Goal: Task Accomplishment & Management: Use online tool/utility

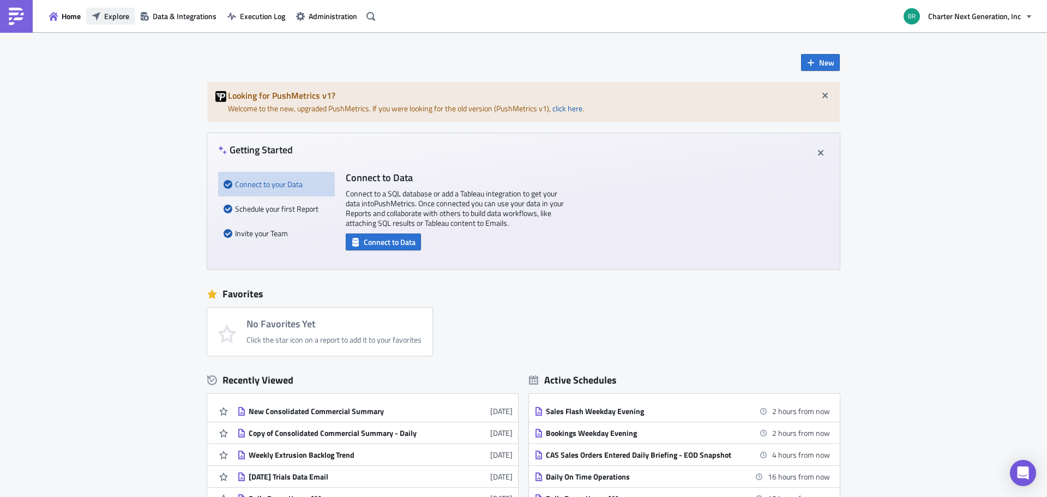
click at [86, 14] on button "Explore" at bounding box center [110, 16] width 49 height 17
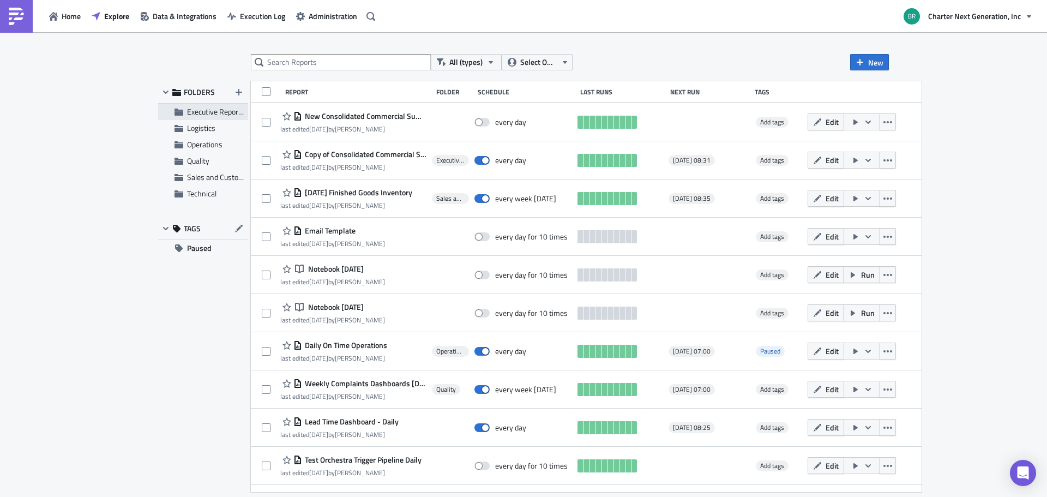
click at [217, 110] on span "Executive Reporting" at bounding box center [219, 111] width 64 height 11
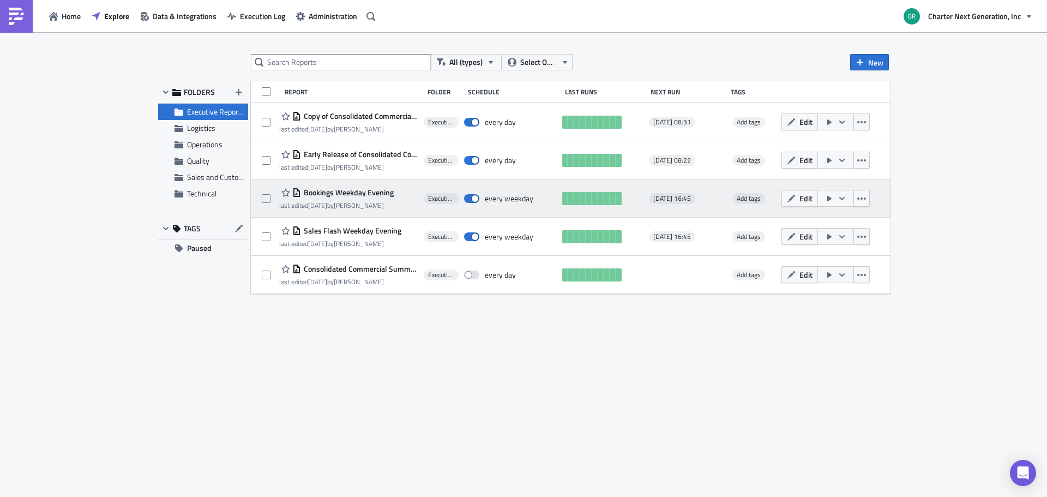
click at [332, 188] on span "Bookings Weekday Evening" at bounding box center [347, 193] width 93 height 10
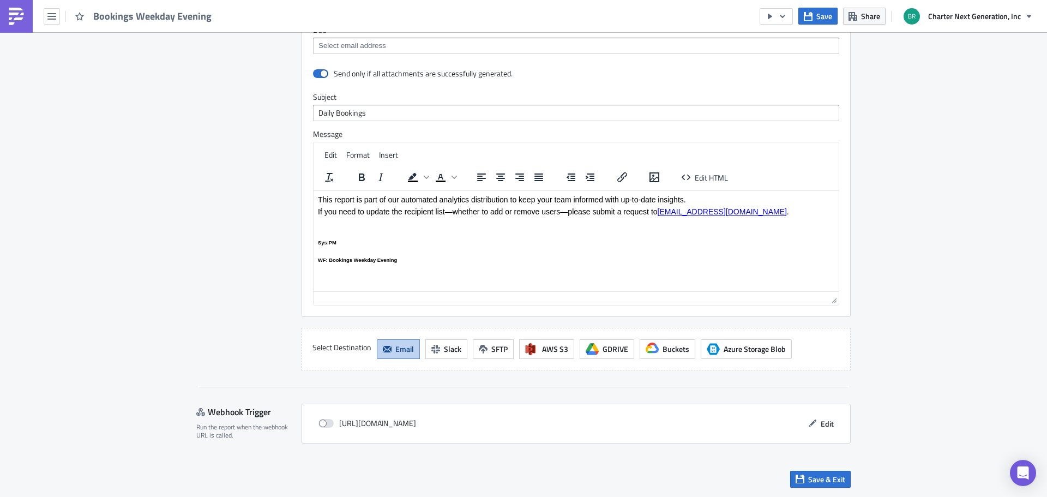
scroll to position [957, 0]
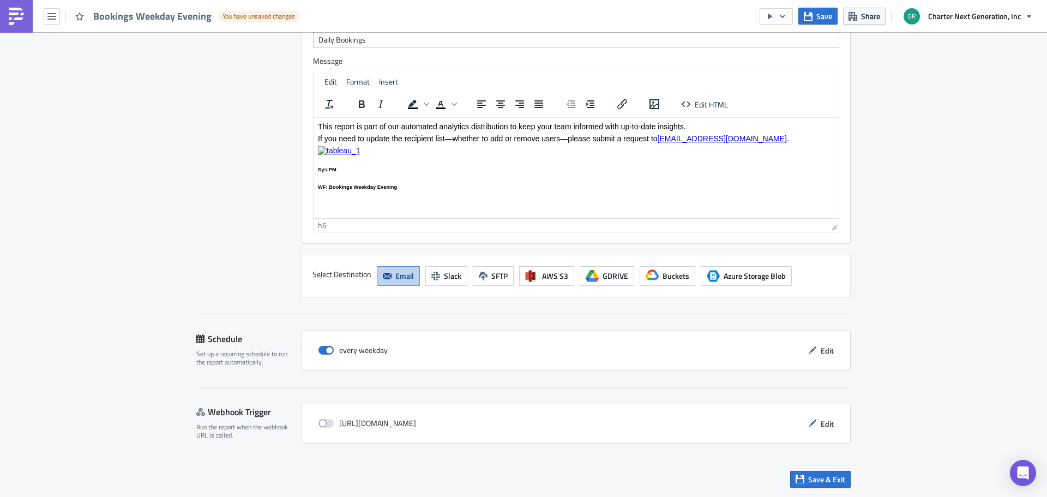
click at [437, 188] on h6 "WF: Bookings Weekday Evening" at bounding box center [576, 186] width 516 height 5
drag, startPoint x: 418, startPoint y: 189, endPoint x: 312, endPoint y: 167, distance: 108.1
click at [314, 167] on html "This report is part of our automated analytics distribution to keep your team i…" at bounding box center [576, 159] width 525 height 84
click at [392, 190] on html "This report is part of our automated analytics distribution to keep your team i…" at bounding box center [576, 159] width 525 height 84
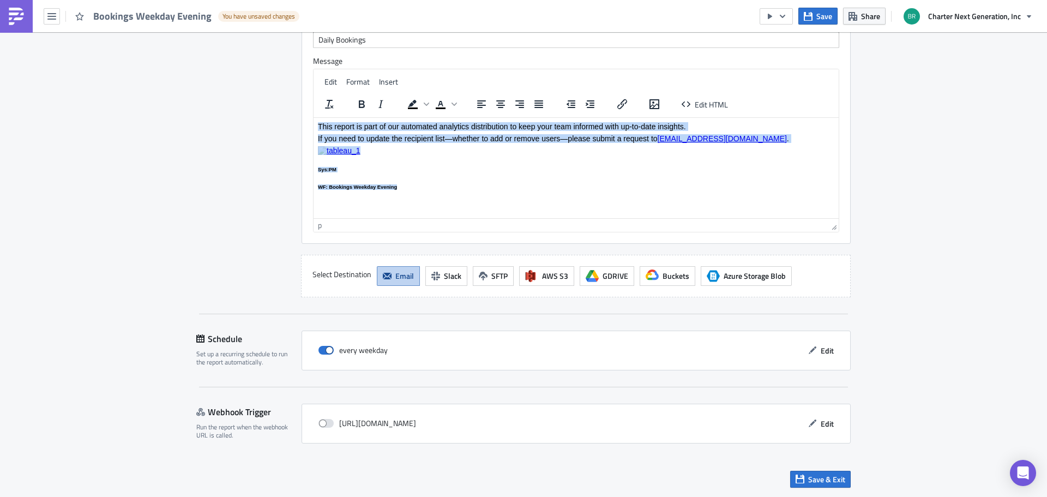
drag, startPoint x: 402, startPoint y: 187, endPoint x: 613, endPoint y: 230, distance: 215.4
click at [314, 117] on html "This report is part of our automated analytics distribution to keep your team i…" at bounding box center [576, 159] width 525 height 84
copy body "This report is part of our automated analytics distribution to keep your team i…"
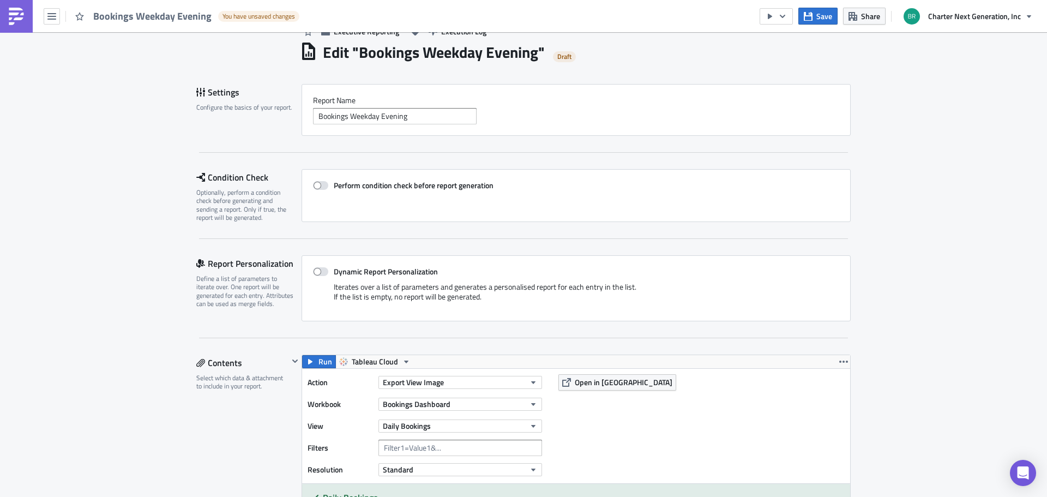
scroll to position [0, 0]
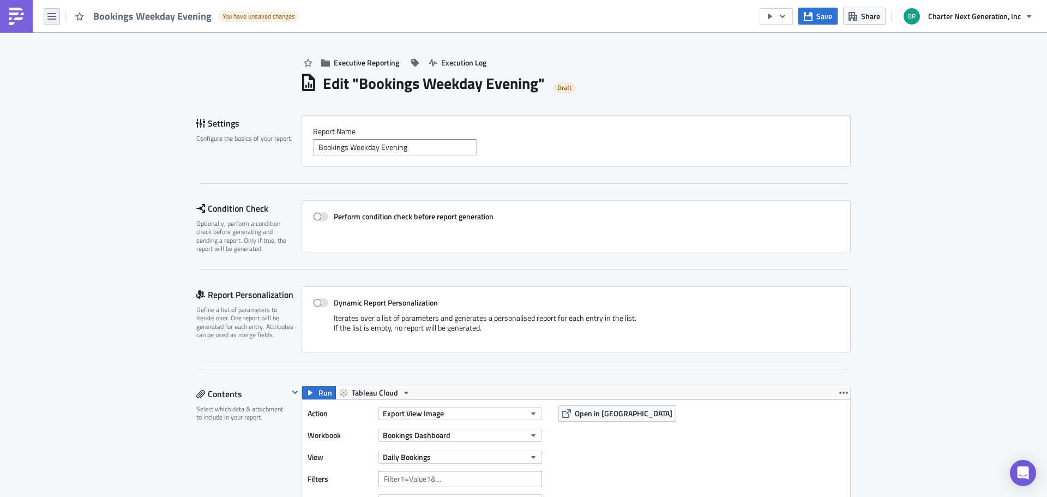
click at [51, 17] on icon "button" at bounding box center [51, 16] width 9 height 9
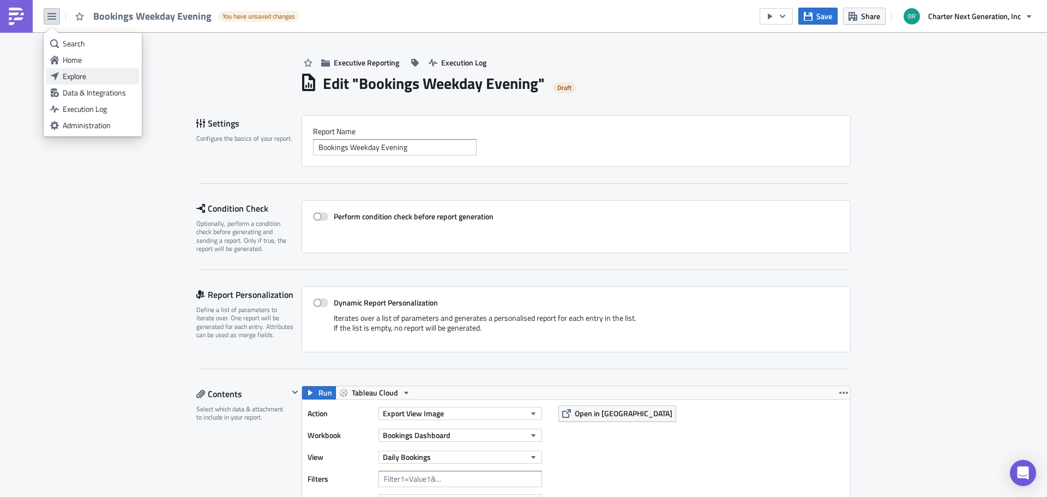
click at [77, 80] on div "Explore" at bounding box center [99, 76] width 73 height 11
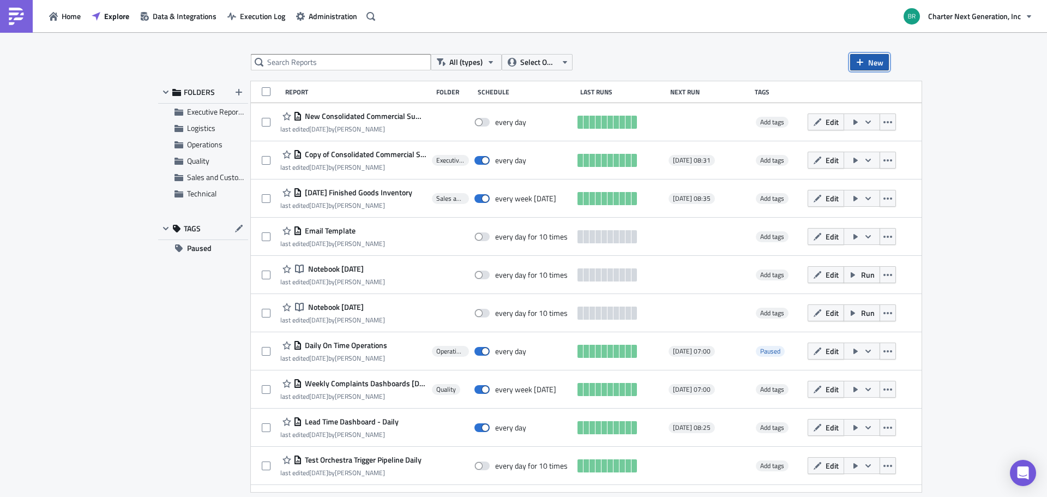
click at [857, 68] on button "New" at bounding box center [869, 62] width 39 height 16
click at [891, 86] on div "Report" at bounding box center [906, 89] width 73 height 11
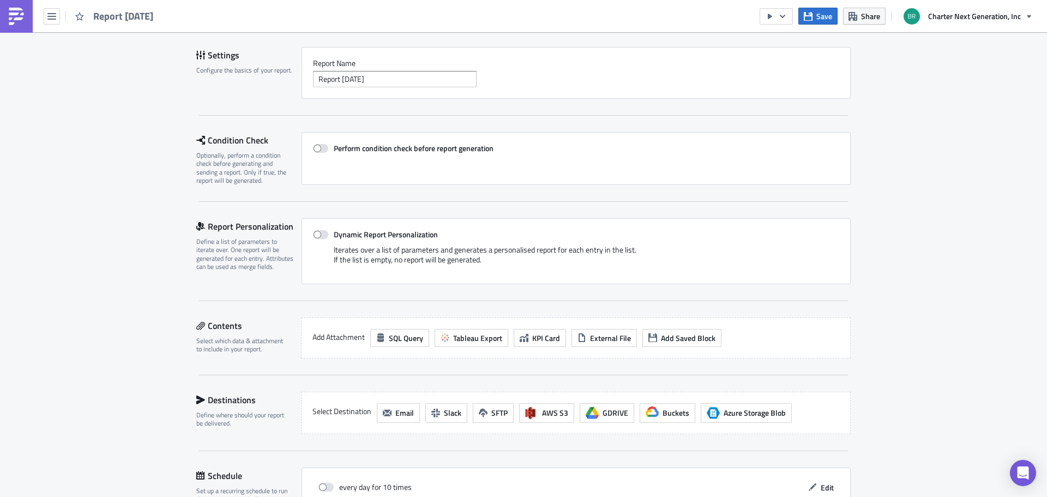
scroll to position [205, 0]
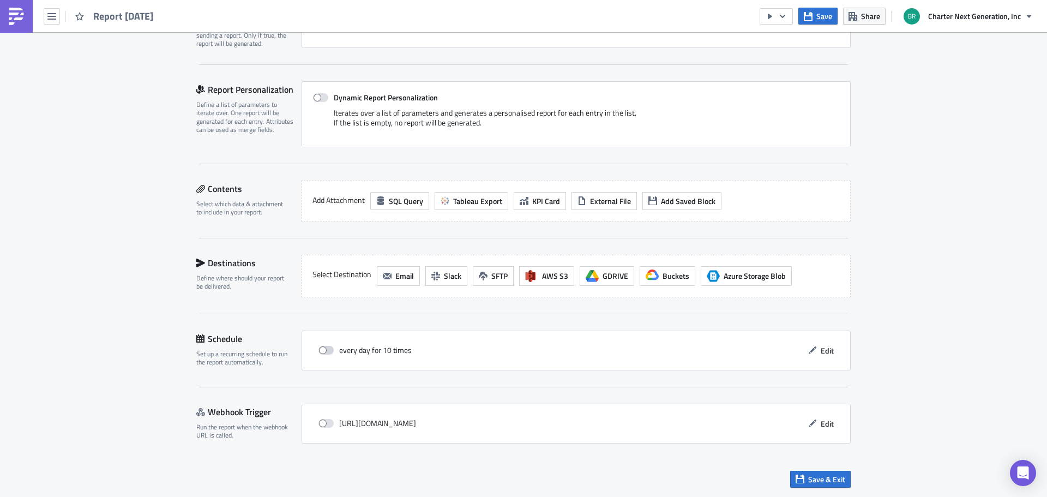
click at [322, 348] on span at bounding box center [325, 350] width 15 height 9
click at [322, 348] on input "checkbox" at bounding box center [324, 350] width 7 height 7
checkbox input "true"
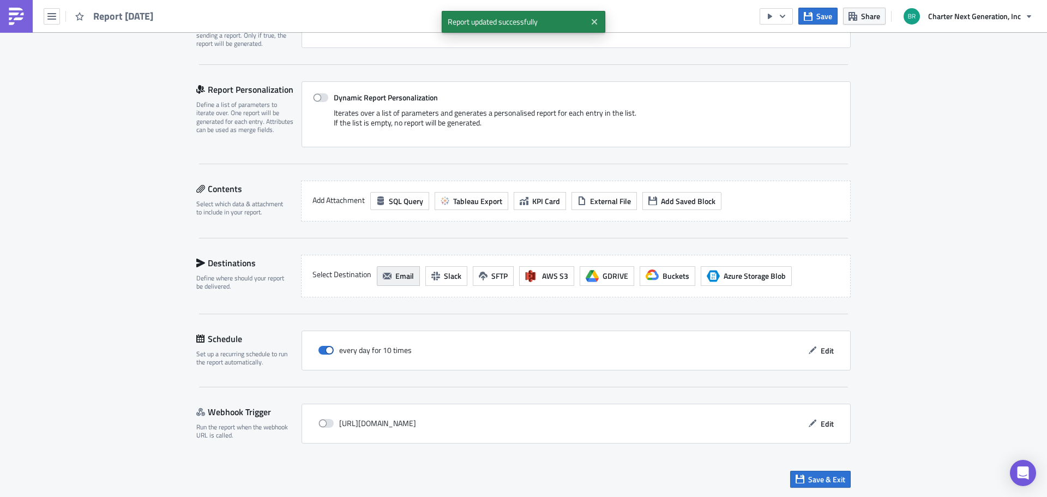
click at [384, 278] on icon "button" at bounding box center [387, 276] width 9 height 7
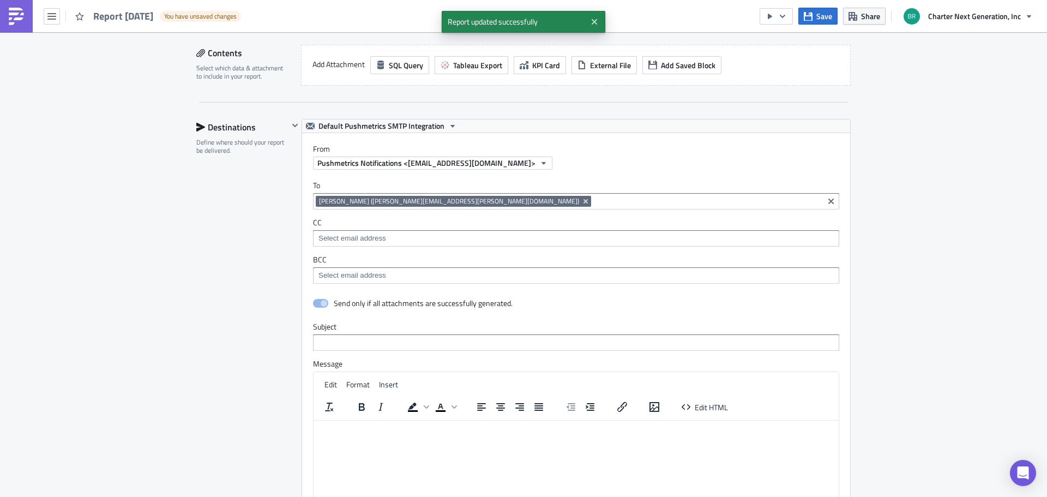
scroll to position [369, 0]
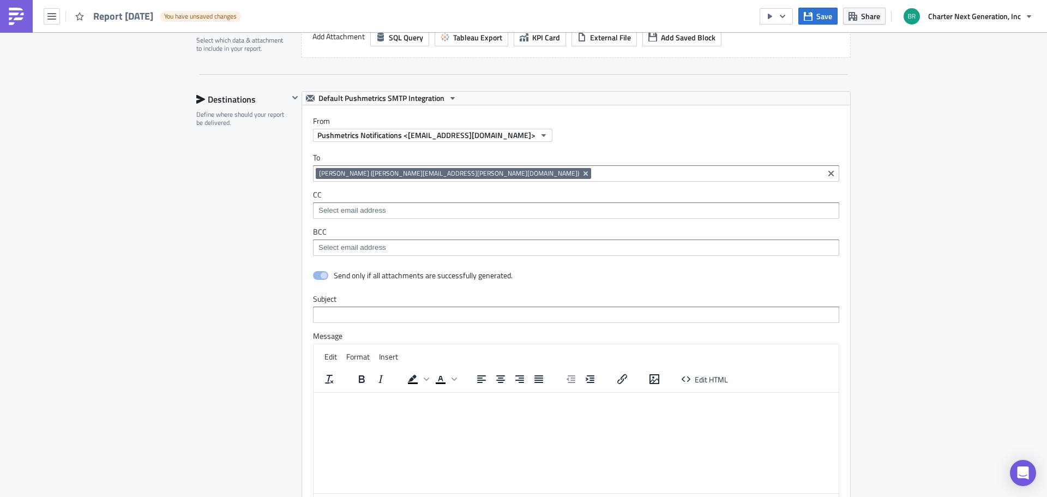
click at [345, 410] on html at bounding box center [576, 400] width 525 height 17
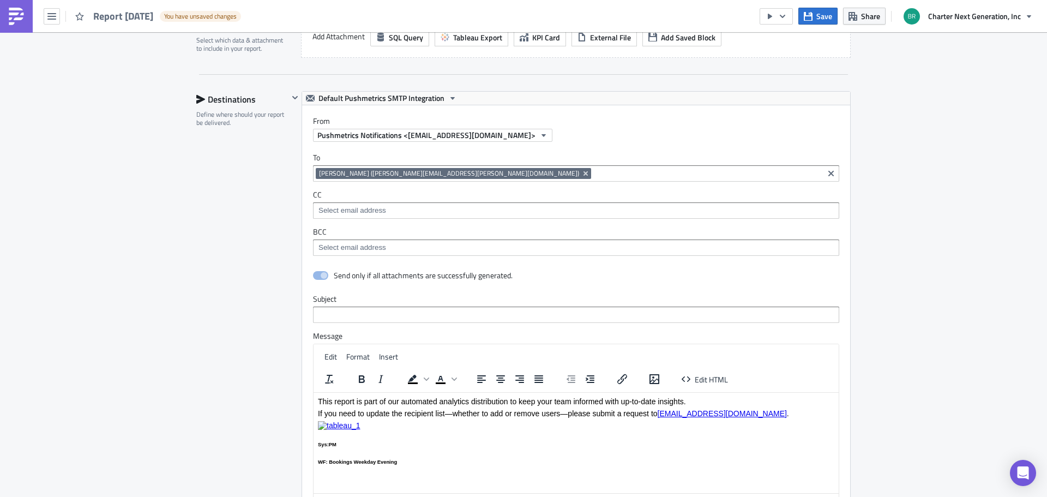
click at [608, 410] on p "If you need to update the recipient list—whether to add or remove users—please …" at bounding box center [576, 412] width 516 height 9
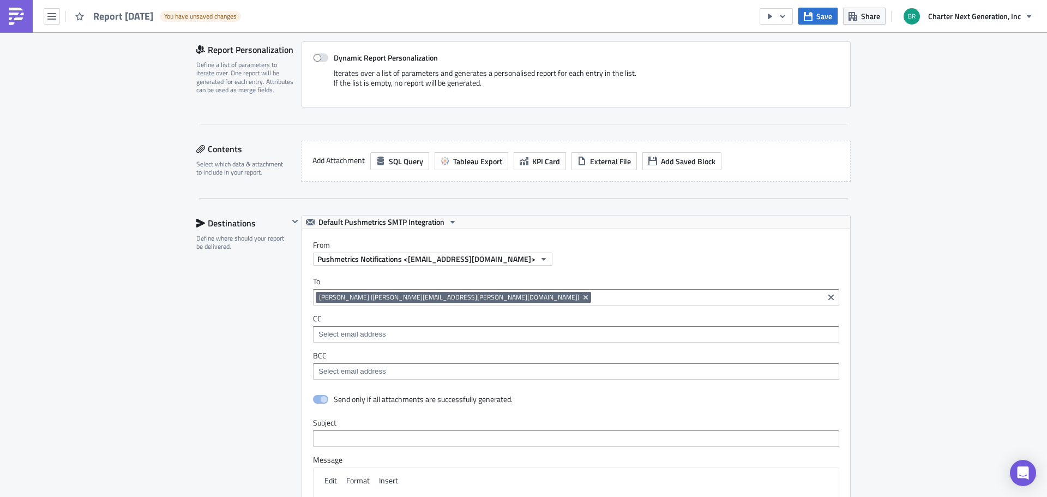
scroll to position [644, 0]
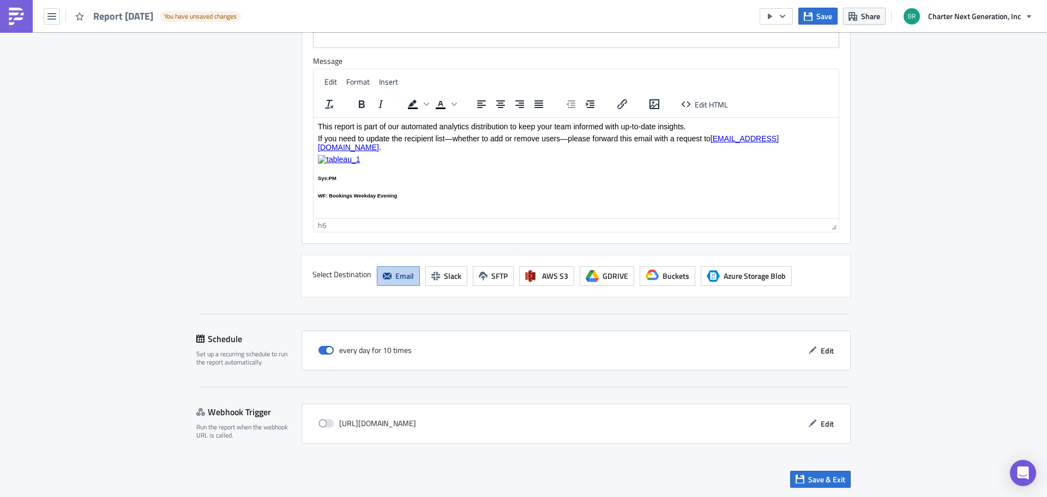
click at [376, 160] on body "This report is part of our automated analytics distribution to keep your team i…" at bounding box center [576, 160] width 516 height 76
drag, startPoint x: 377, startPoint y: 151, endPoint x: 538, endPoint y: 270, distance: 200.8
click at [314, 152] on html "This report is part of our automated analytics distribution to keep your team i…" at bounding box center [576, 163] width 525 height 93
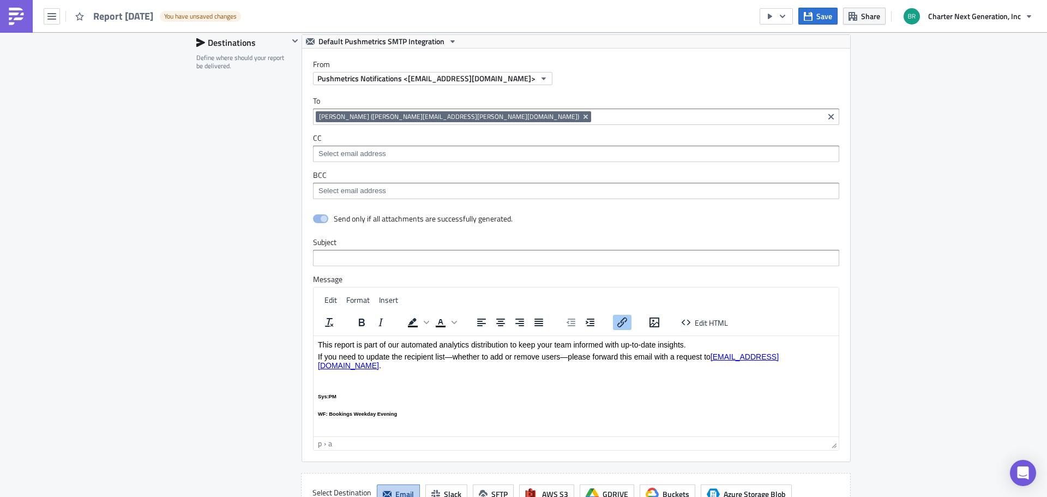
scroll to position [0, 0]
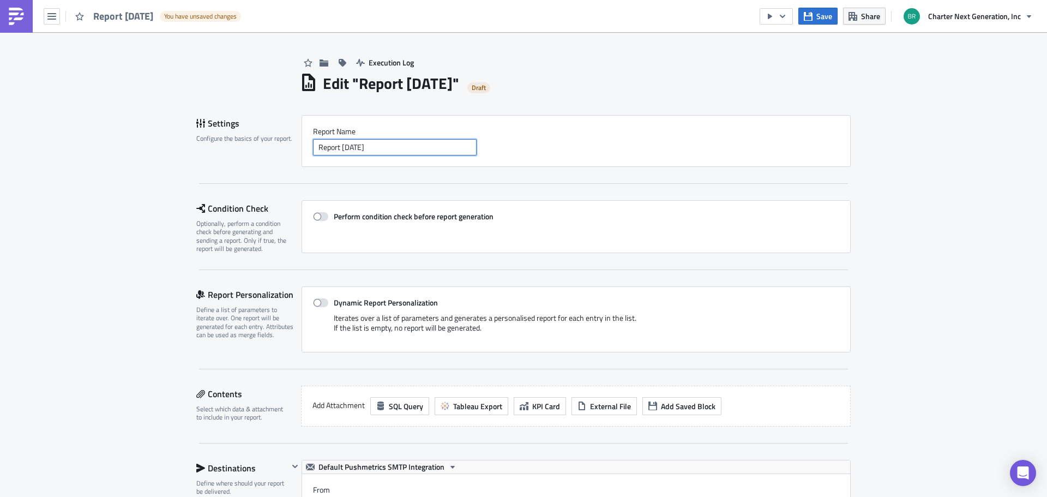
drag, startPoint x: 401, startPoint y: 143, endPoint x: 238, endPoint y: 135, distance: 163.8
click at [238, 135] on div "Settings Configure the basics of your report. Report Nam﻿e Report [DATE]" at bounding box center [523, 141] width 654 height 52
click at [388, 145] on input "Shipment Monitoring Daily" at bounding box center [395, 147] width 164 height 16
type input "Shipment Monitoring Daily"
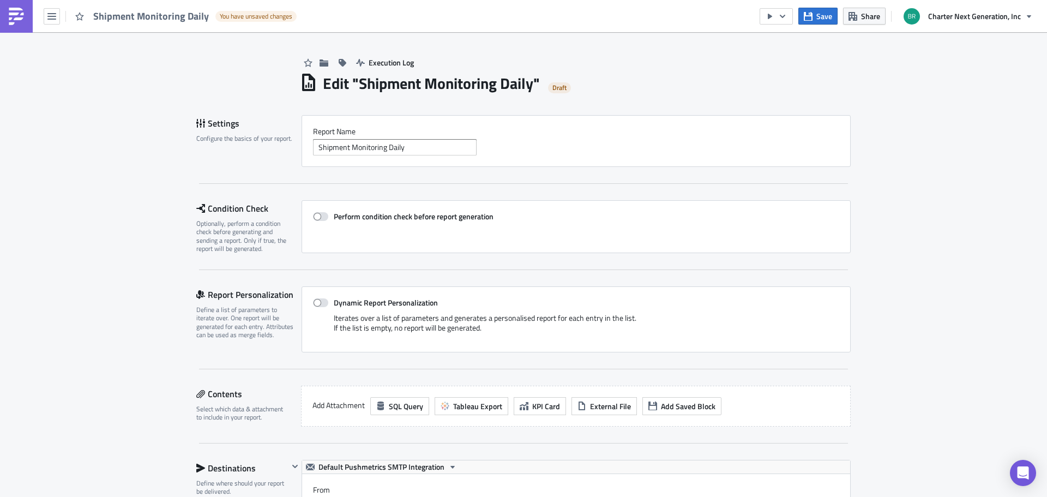
click at [572, 149] on div "Shipment Monitoring Daily" at bounding box center [576, 147] width 526 height 16
click at [824, 16] on span "Save" at bounding box center [824, 15] width 16 height 11
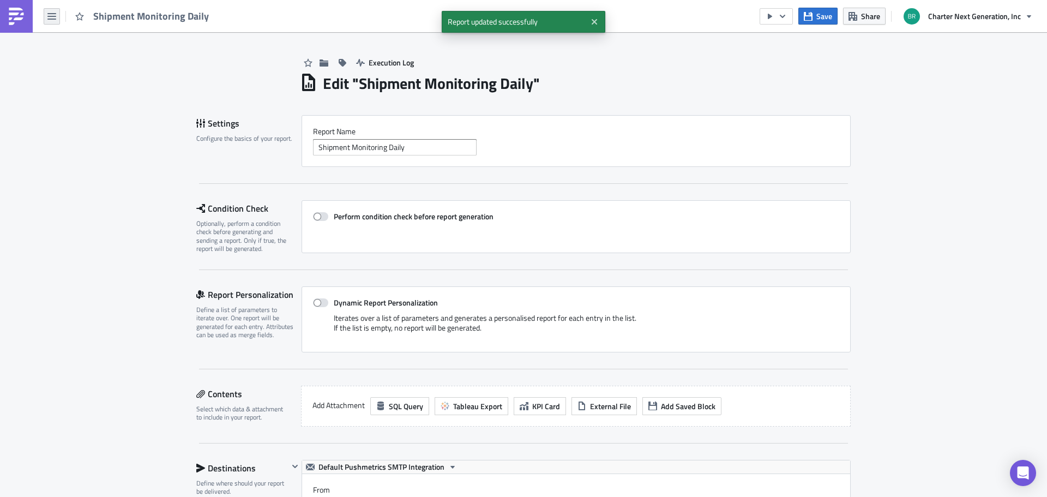
click at [52, 13] on icon "button" at bounding box center [51, 16] width 9 height 9
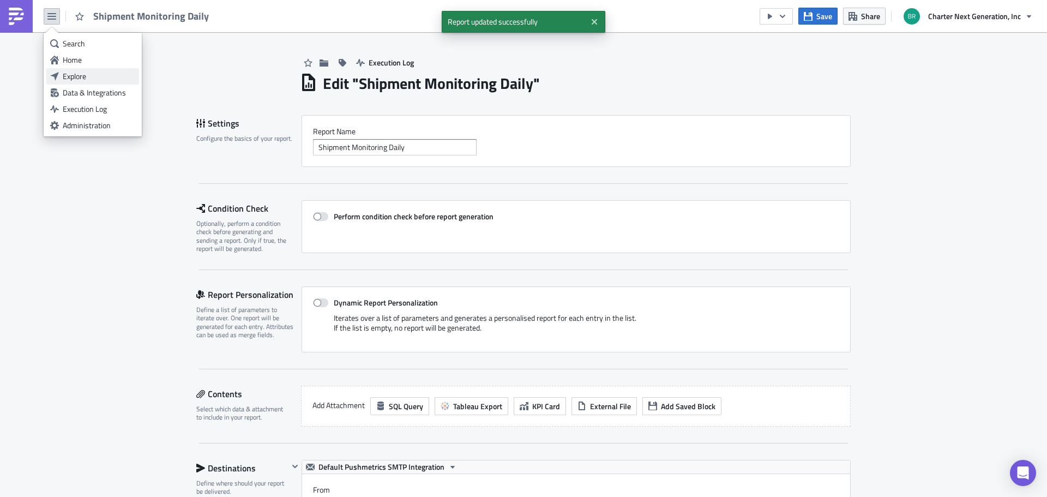
click at [76, 70] on link "Explore" at bounding box center [92, 76] width 93 height 16
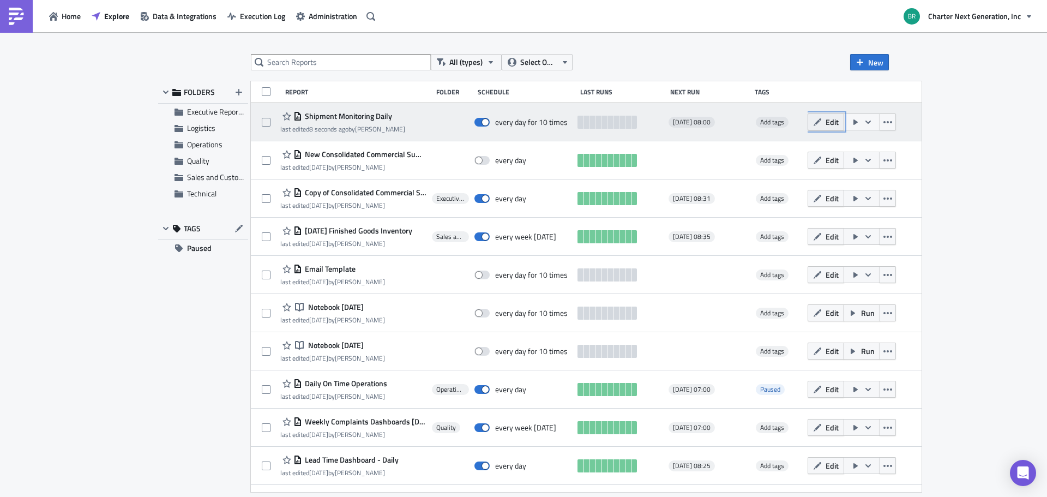
click at [834, 127] on button "Edit" at bounding box center [826, 121] width 37 height 17
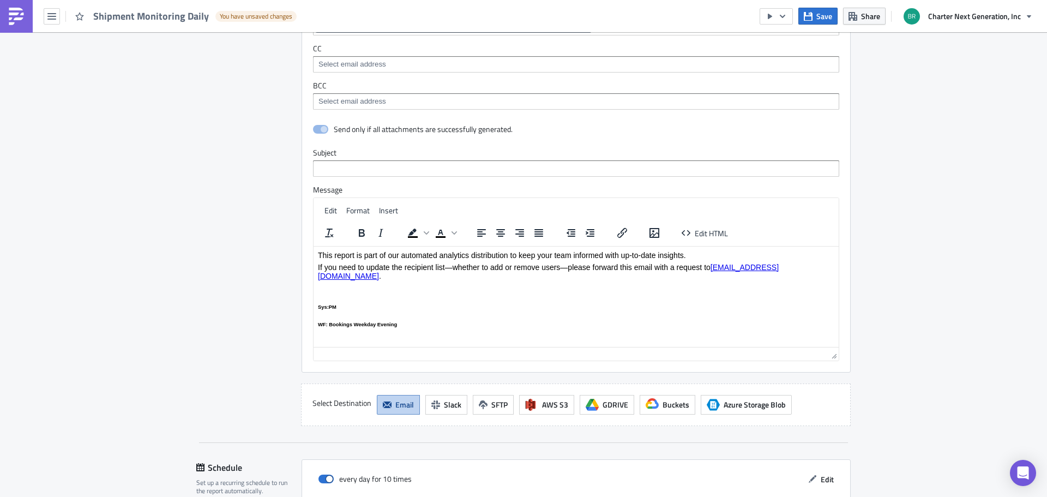
scroll to position [644, 0]
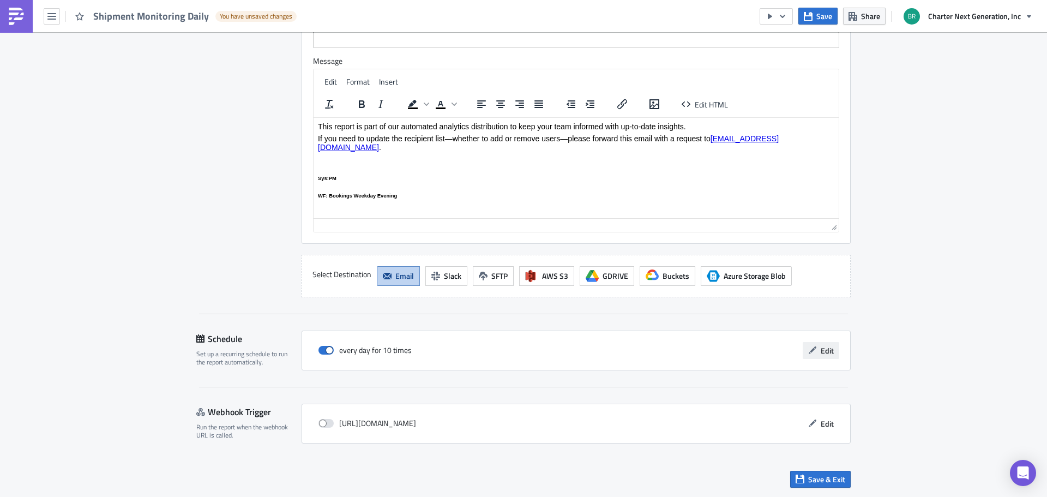
click at [822, 350] on span "Edit" at bounding box center [827, 350] width 13 height 11
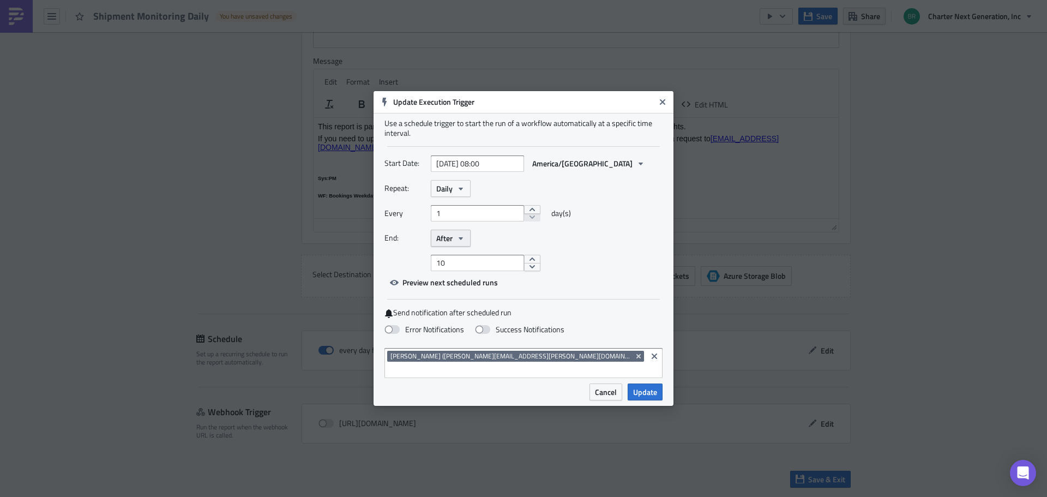
click at [455, 242] on button "After" at bounding box center [451, 238] width 40 height 17
click at [463, 263] on div "Never" at bounding box center [482, 257] width 91 height 11
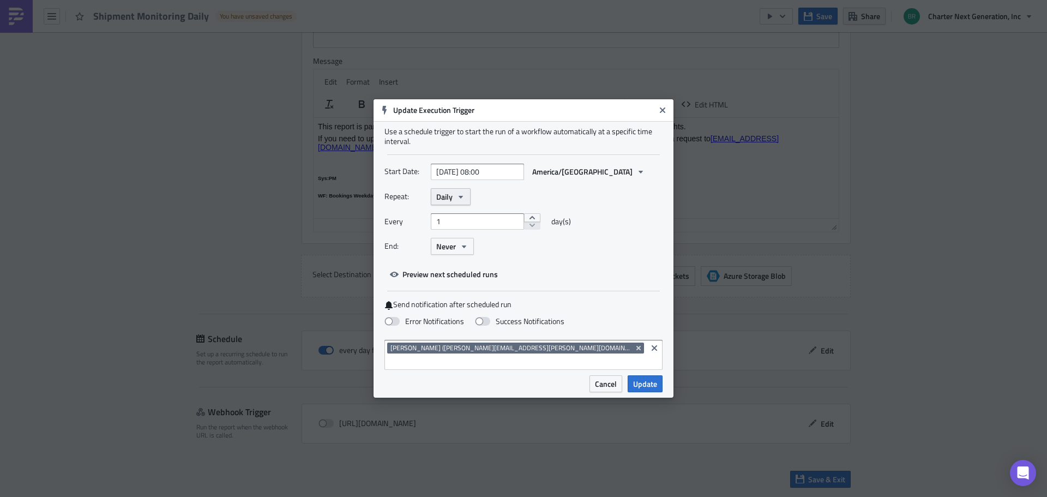
click at [462, 199] on icon "button" at bounding box center [460, 197] width 9 height 9
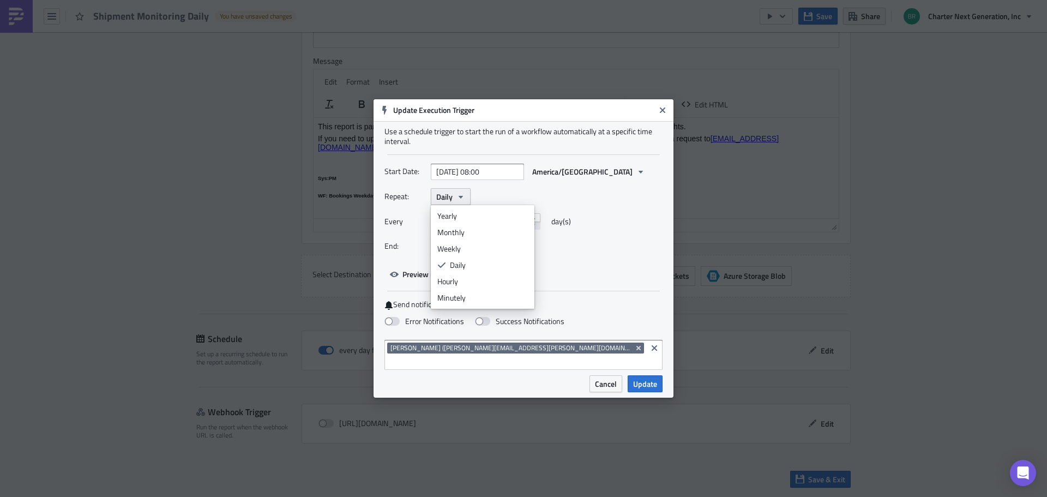
click at [462, 199] on icon "button" at bounding box center [460, 197] width 9 height 9
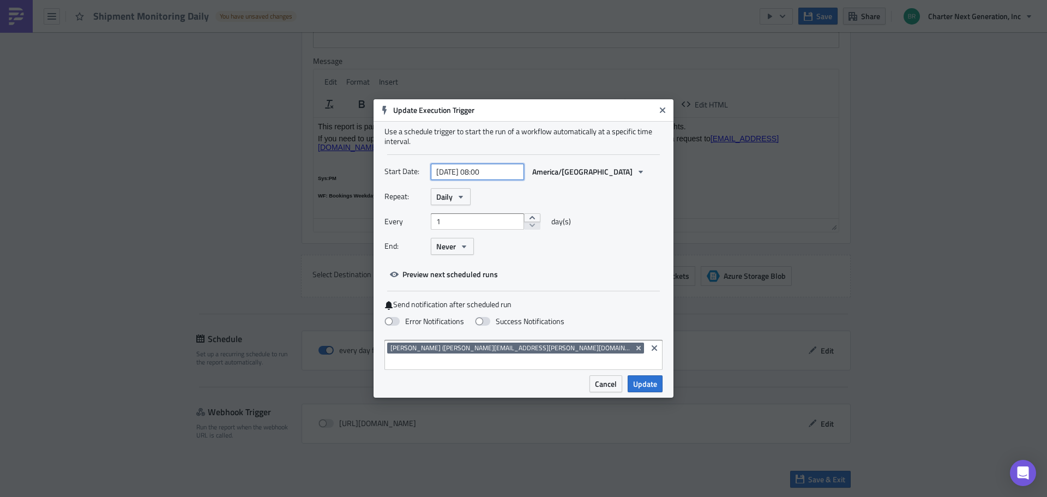
select select "8"
select select "2025"
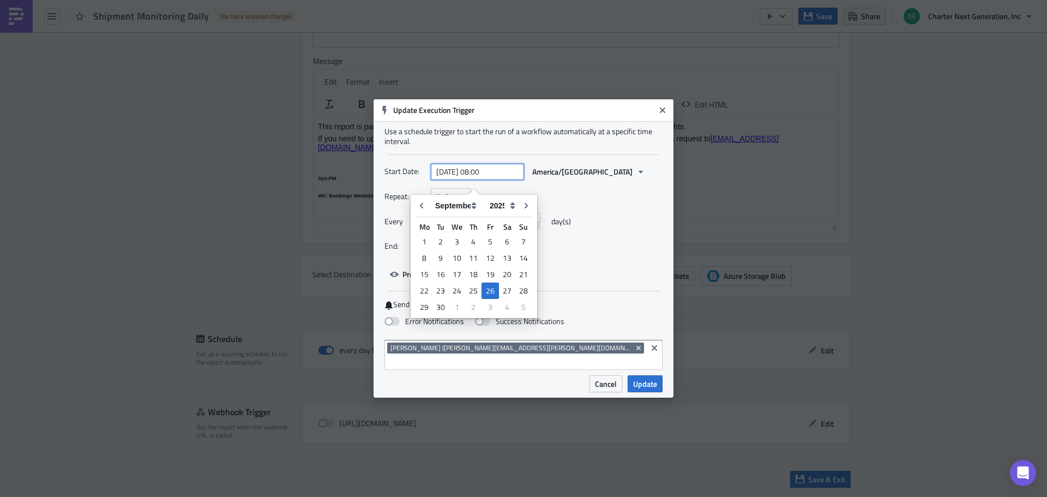
click at [464, 177] on input "2025-09-26 08:00" at bounding box center [477, 172] width 93 height 16
click at [510, 287] on div "27" at bounding box center [507, 290] width 16 height 15
type input "2025-09-27 08:00"
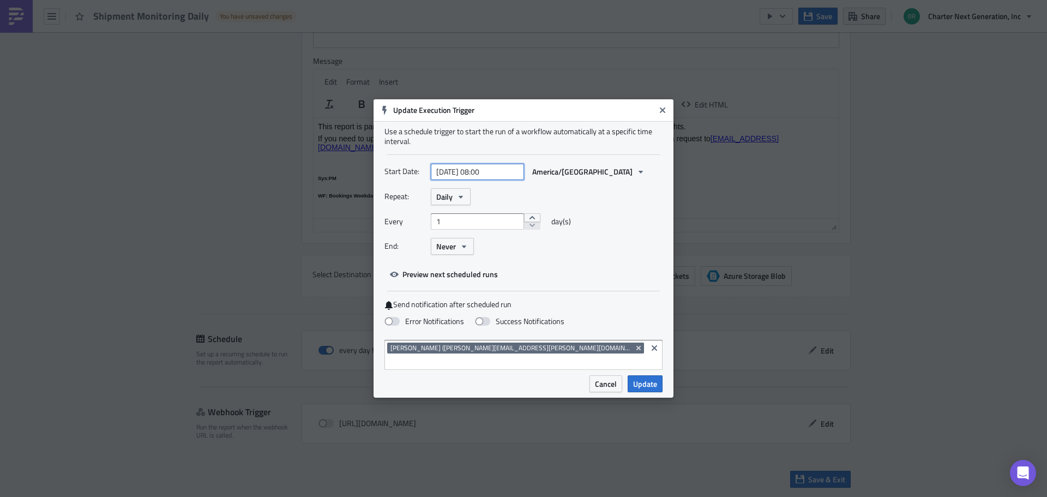
click at [489, 177] on input "2025-09-27 08:00" at bounding box center [477, 172] width 93 height 16
select select "8"
select select "2025"
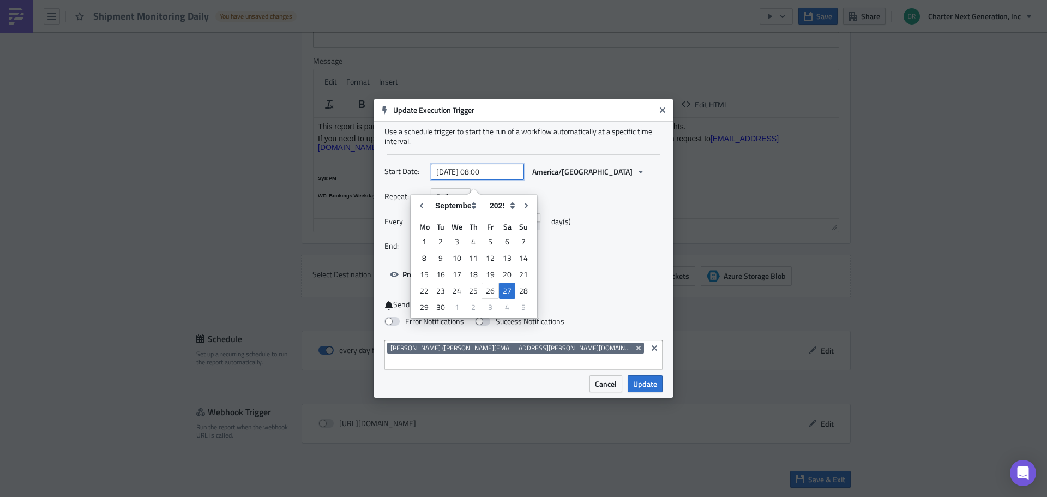
drag, startPoint x: 490, startPoint y: 177, endPoint x: 497, endPoint y: 177, distance: 7.1
click at [497, 177] on input "2025-09-27 08:00" at bounding box center [477, 172] width 93 height 16
type input "[DATE] 08:25"
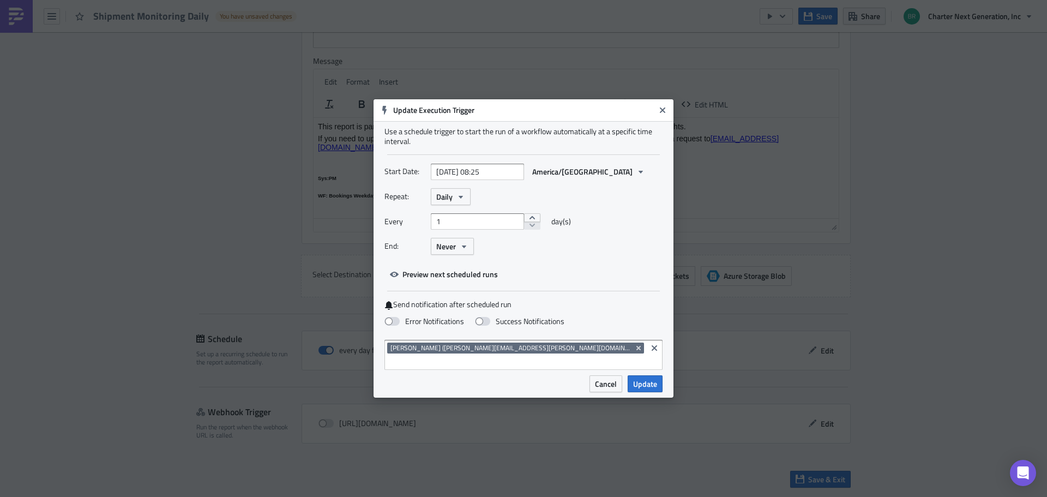
click at [584, 205] on div "Repeat: Daily" at bounding box center [523, 196] width 278 height 17
click at [428, 326] on label "Error Notifications" at bounding box center [424, 321] width 80 height 10
click at [9, 9] on input "Error Notifications" at bounding box center [5, 5] width 7 height 7
checkbox input "true"
click at [564, 357] on input at bounding box center [515, 361] width 257 height 11
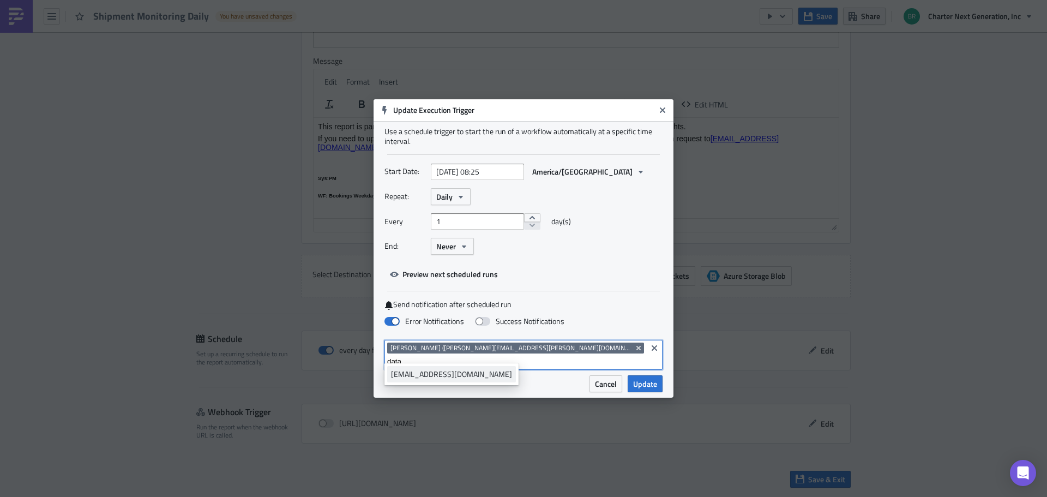
type input "data"
click at [394, 374] on div "datamanagement@cnginc.com" at bounding box center [451, 374] width 121 height 11
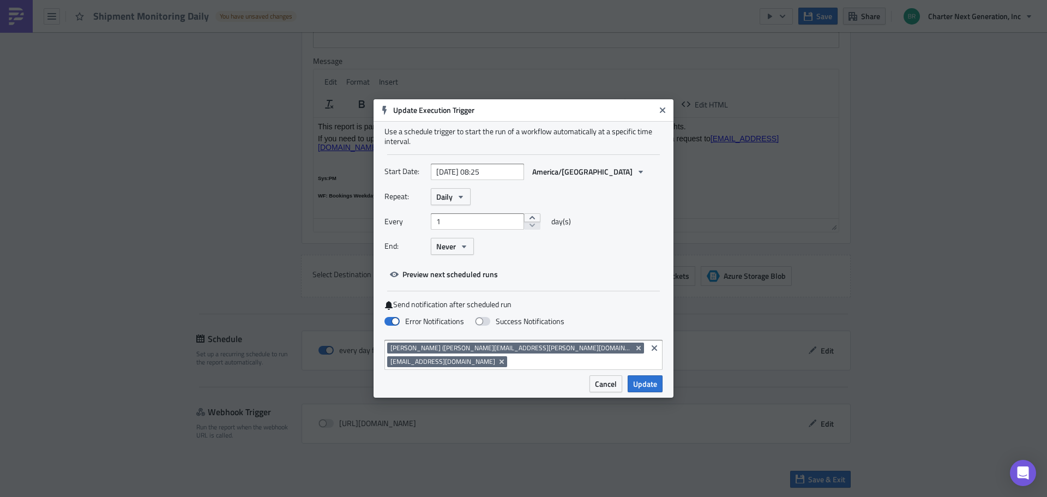
click at [635, 307] on label "Send notification after scheduled run" at bounding box center [523, 304] width 278 height 10
click at [435, 275] on span "Preview next scheduled runs" at bounding box center [449, 273] width 95 height 11
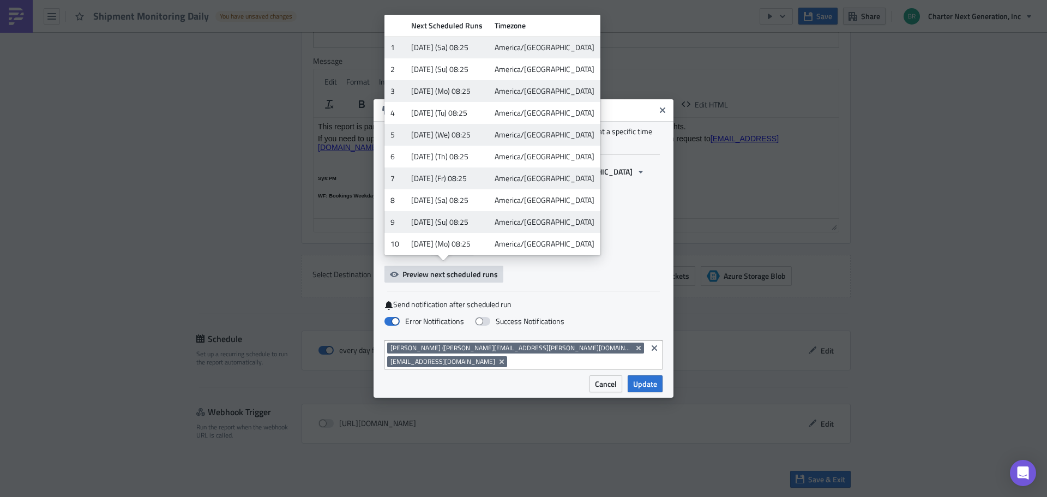
click at [599, 276] on div "Start Date: 2025-09-27 08:25 America/Chicago Repeat: Daily Every 1 day(s) End: …" at bounding box center [523, 222] width 278 height 119
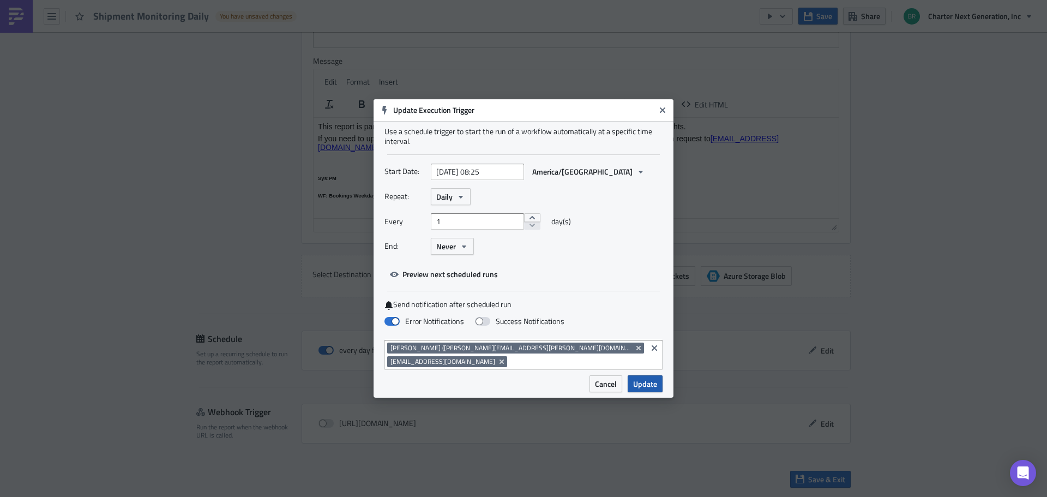
click at [652, 382] on span "Update" at bounding box center [645, 383] width 24 height 11
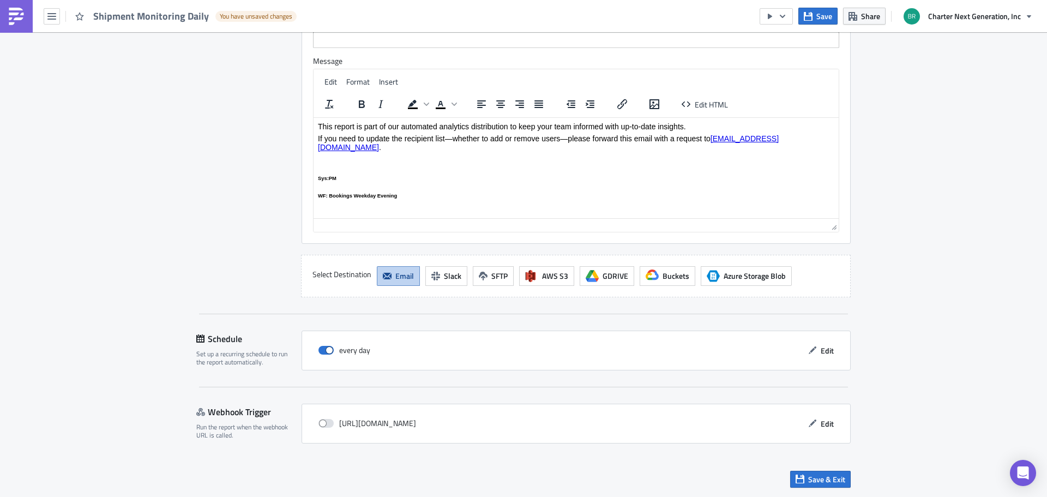
click at [459, 172] on body "This report is part of our automated analytics distribution to keep your team i…" at bounding box center [576, 160] width 516 height 76
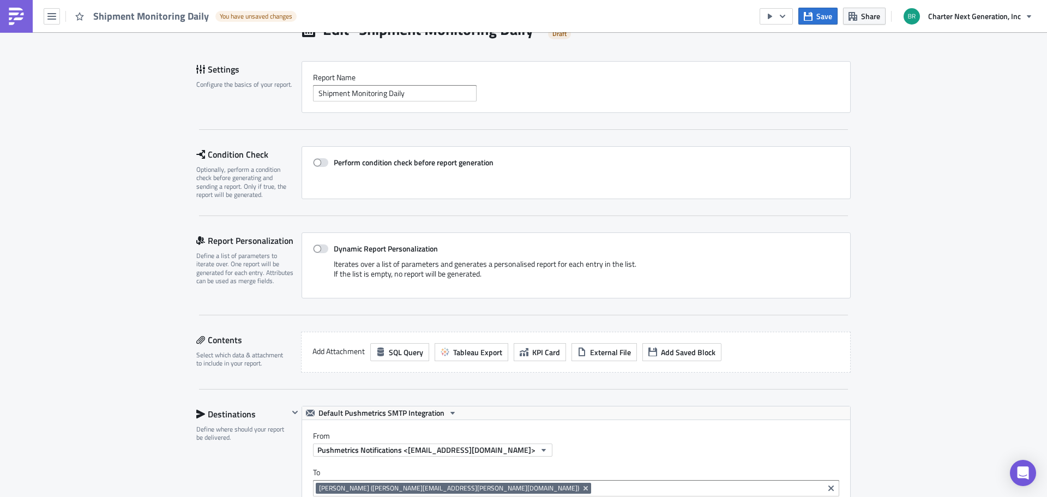
scroll to position [0, 0]
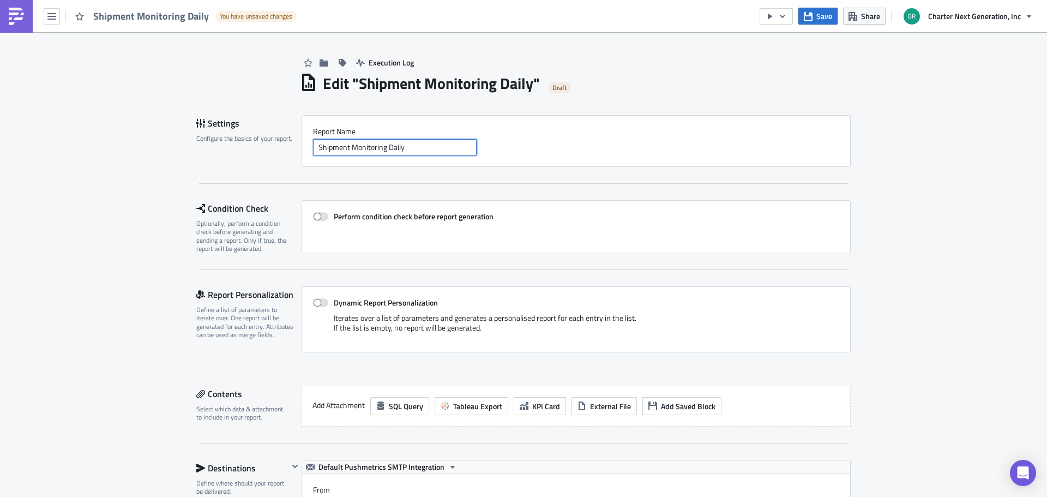
drag, startPoint x: 409, startPoint y: 148, endPoint x: 266, endPoint y: 148, distance: 143.4
click at [266, 148] on div "Settings Configure the basics of your report. Report Nam﻿e Shipment Monitoring …" at bounding box center [523, 141] width 654 height 52
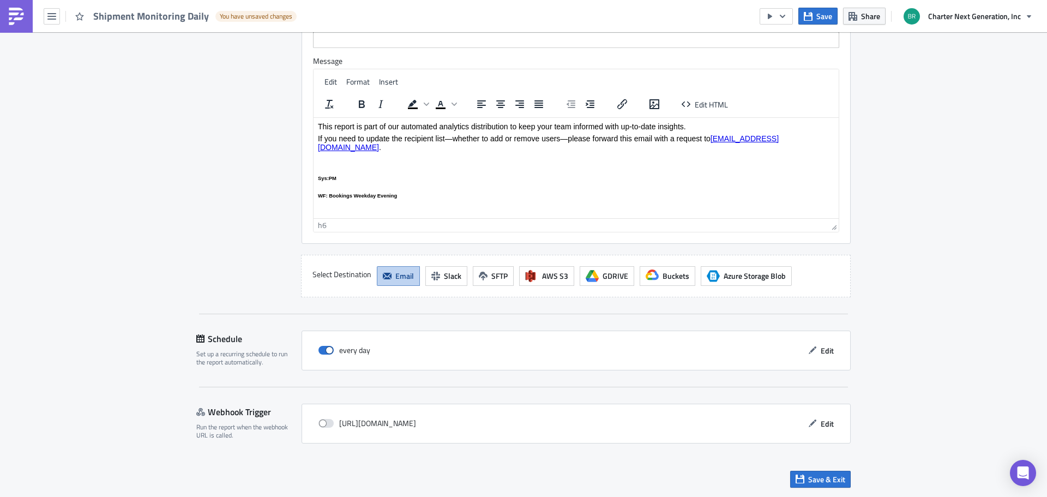
click at [389, 189] on html "This report is part of our automated analytics distribution to keep your team i…" at bounding box center [576, 163] width 525 height 93
drag, startPoint x: 400, startPoint y: 188, endPoint x: 329, endPoint y: 189, distance: 70.4
click at [329, 189] on html "This report is part of our automated analytics distribution to keep your team i…" at bounding box center [576, 163] width 525 height 93
paste body "Rich Text Area. Press ALT-0 for help."
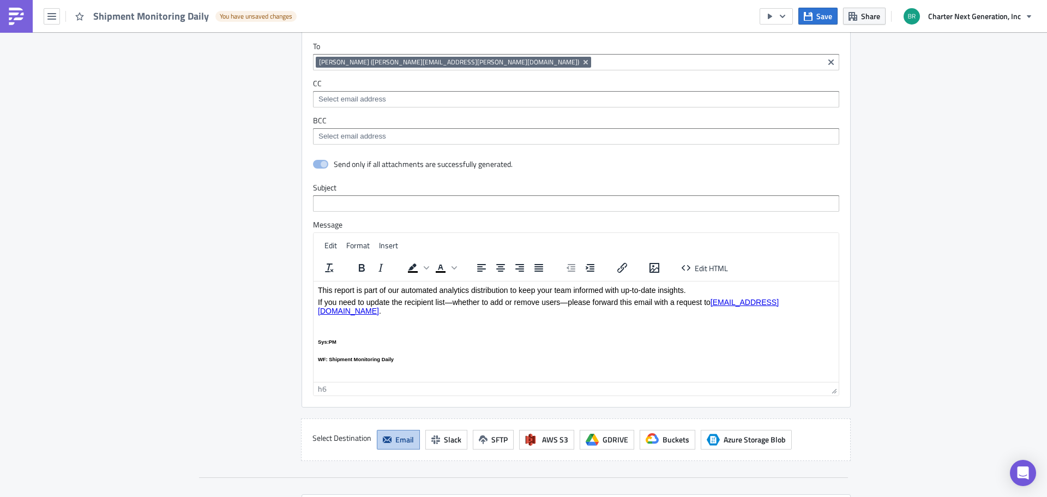
scroll to position [153, 0]
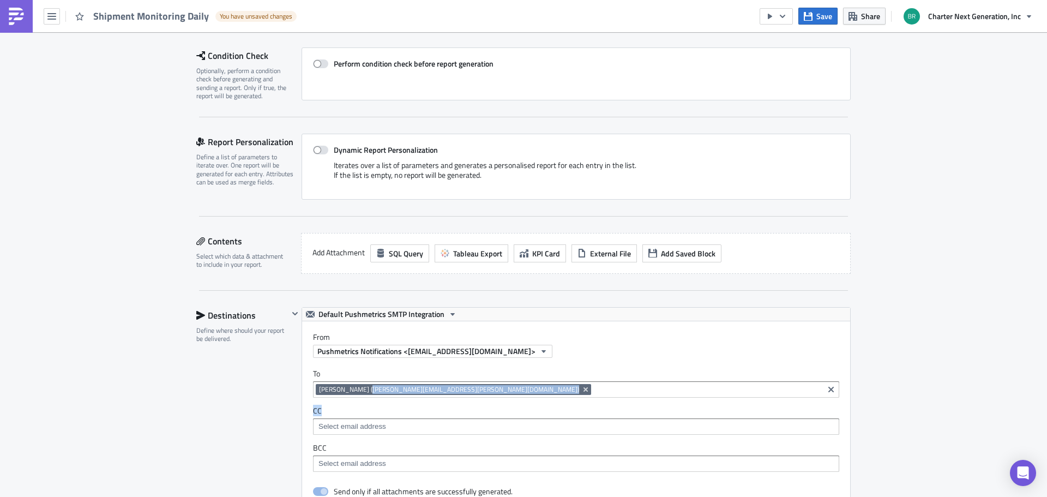
drag, startPoint x: 356, startPoint y: 392, endPoint x: 356, endPoint y: 419, distance: 27.3
click at [356, 419] on div "To brittany.strickert@cnginc.com Brittany Strickert (brittany.strickert@cnginc.…" at bounding box center [576, 420] width 548 height 125
click at [357, 421] on div at bounding box center [576, 426] width 526 height 16
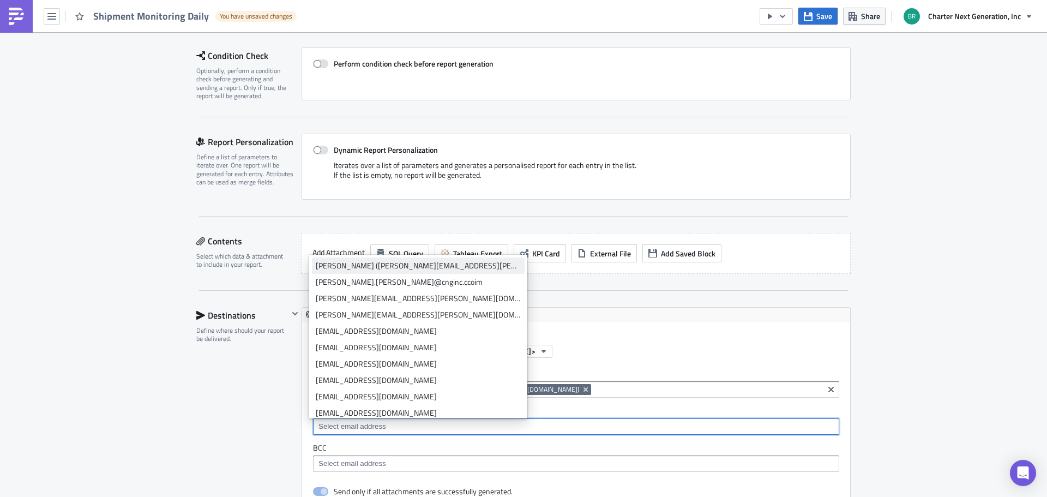
click at [374, 266] on div "[PERSON_NAME] ([PERSON_NAME][EMAIL_ADDRESS][PERSON_NAME][DOMAIN_NAME])" at bounding box center [418, 265] width 205 height 11
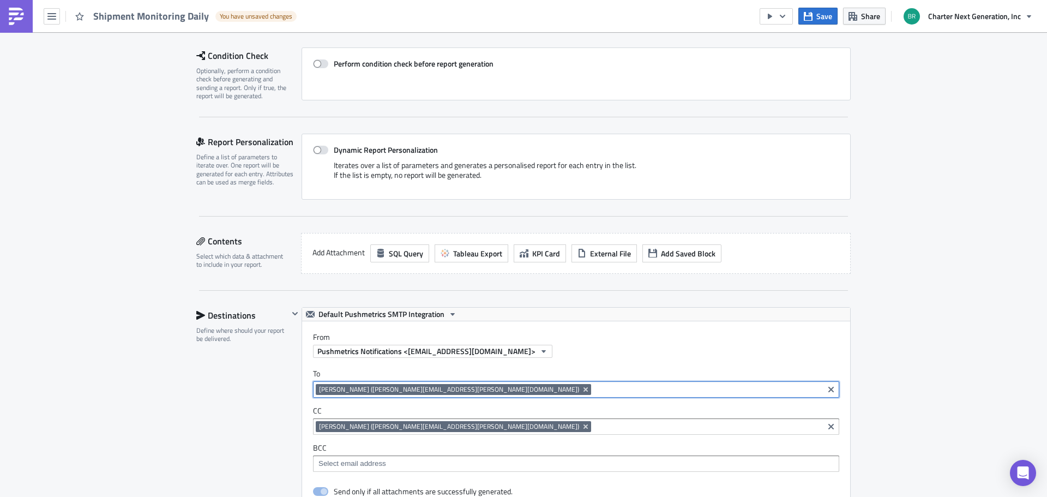
click at [594, 388] on input at bounding box center [707, 389] width 227 height 11
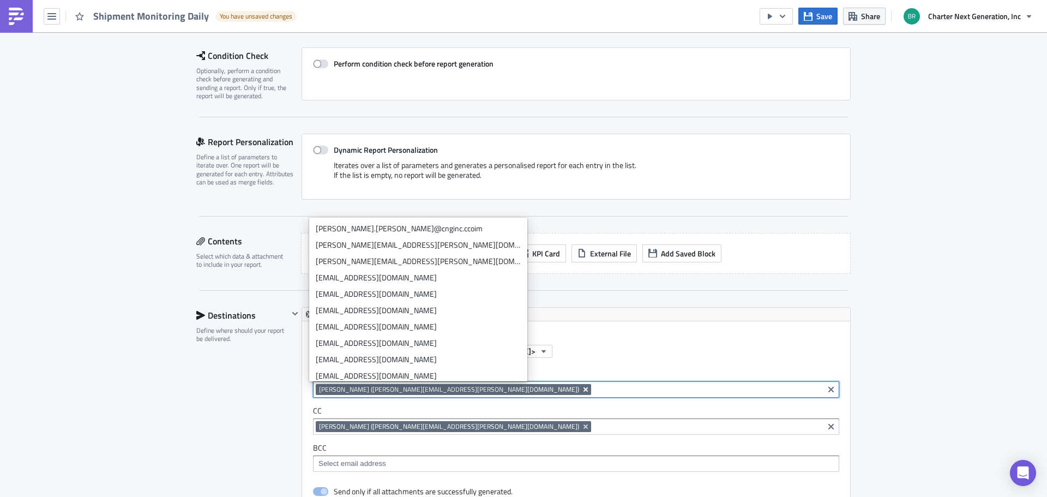
click at [581, 391] on icon "Remove Tag" at bounding box center [585, 389] width 9 height 9
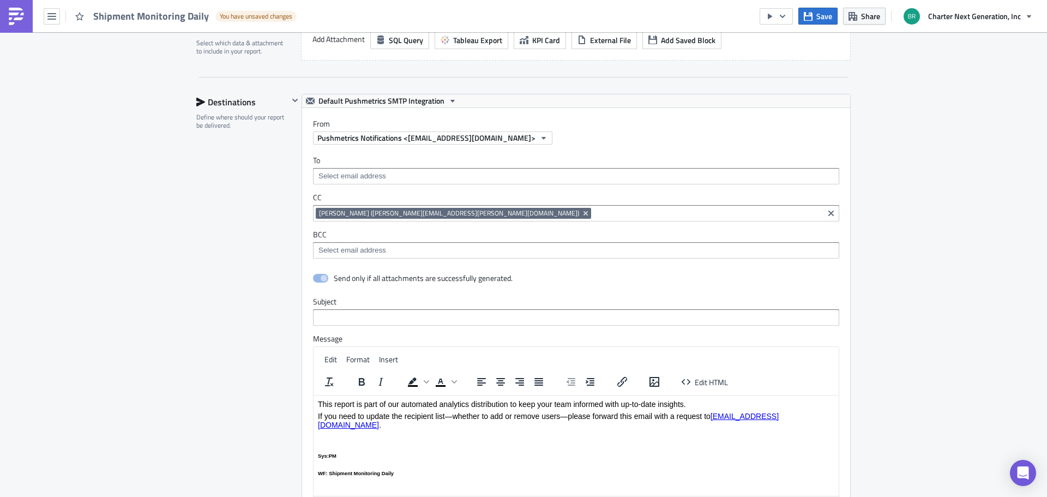
scroll to position [371, 0]
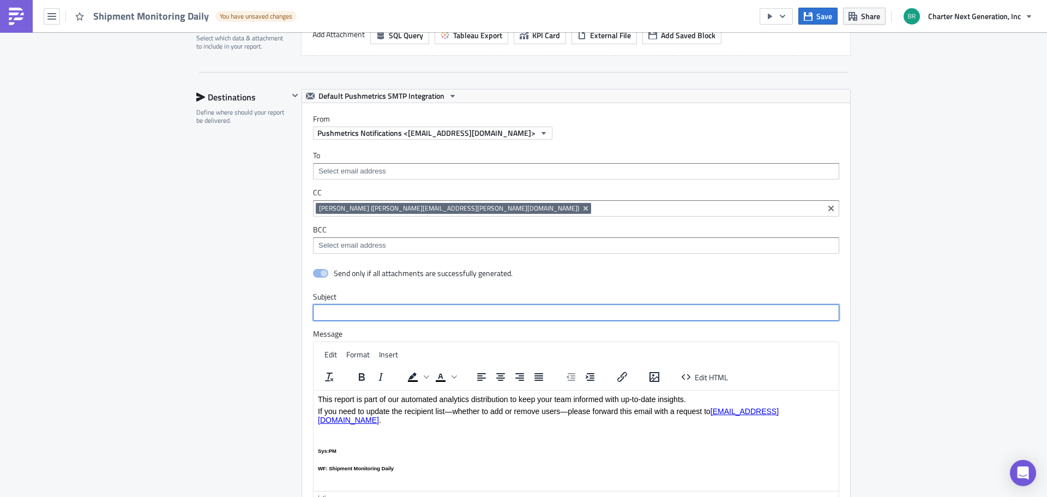
click at [344, 308] on input "text" at bounding box center [576, 312] width 526 height 16
paste input "Shipment Monitoring Daily"
click at [391, 316] on input "Shipment Monitoring Daily" at bounding box center [576, 312] width 526 height 16
paste input "Daily"
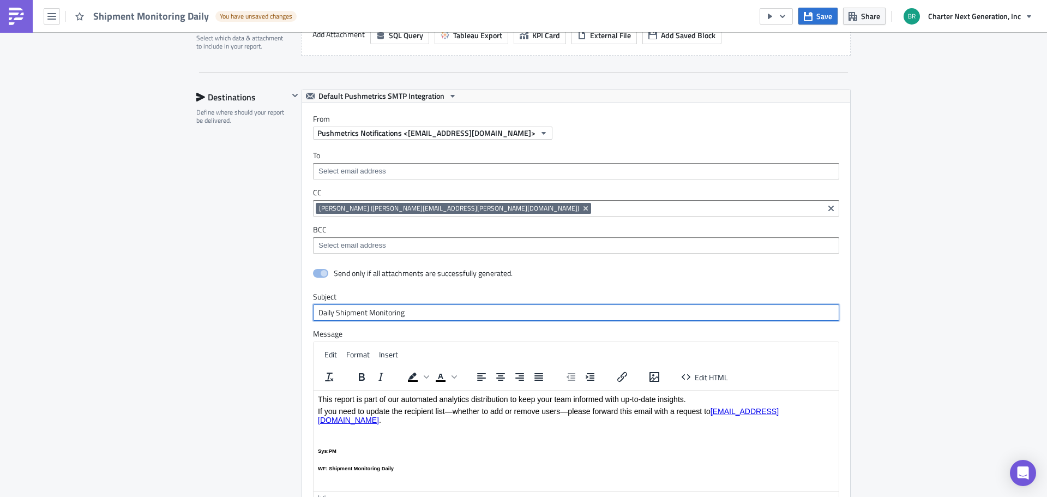
type input "Daily Shipment Monitoring"
click at [197, 338] on div "Destinations Define where should your report be delivered." at bounding box center [242, 329] width 92 height 481
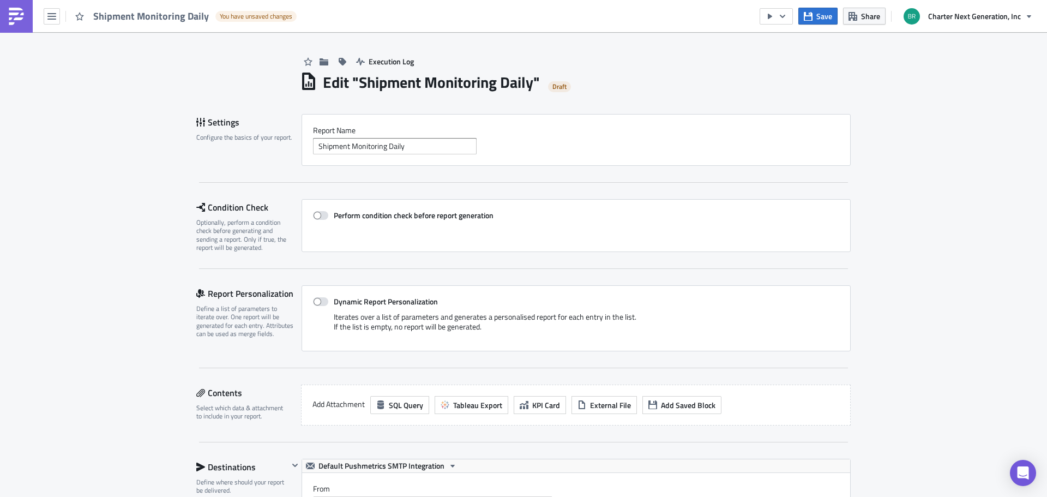
scroll to position [0, 0]
click at [824, 17] on span "Save" at bounding box center [824, 15] width 16 height 11
click at [492, 404] on span "Tableau Export" at bounding box center [477, 405] width 49 height 11
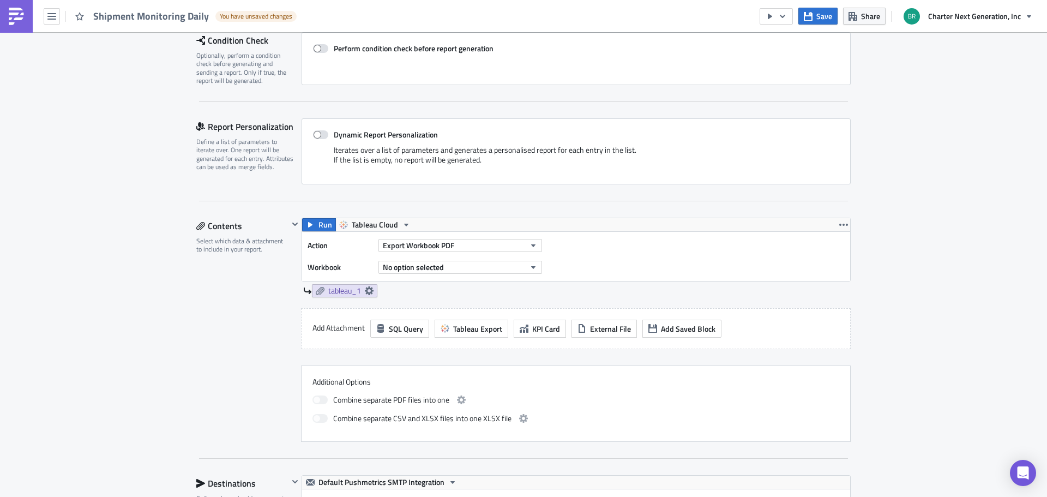
scroll to position [218, 0]
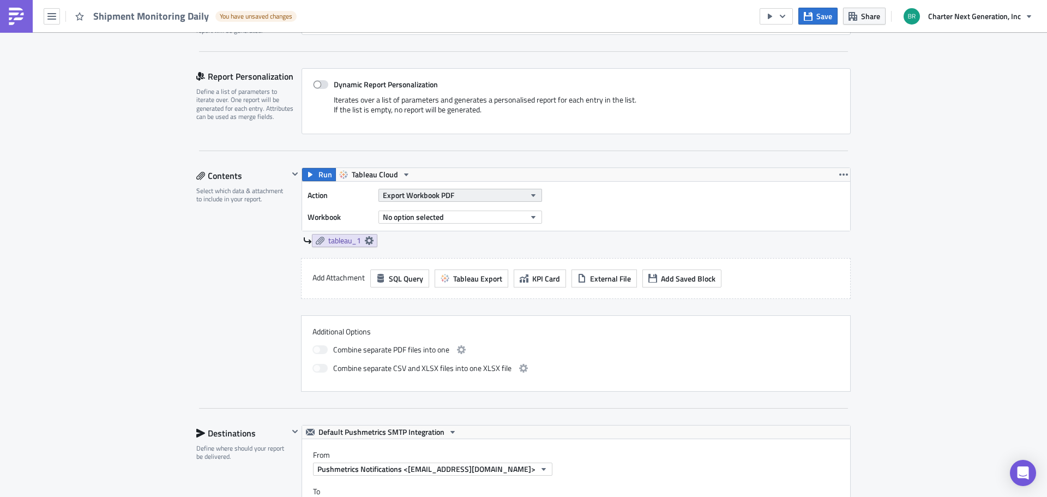
click at [440, 194] on span "Export Workbook PDF" at bounding box center [418, 194] width 71 height 11
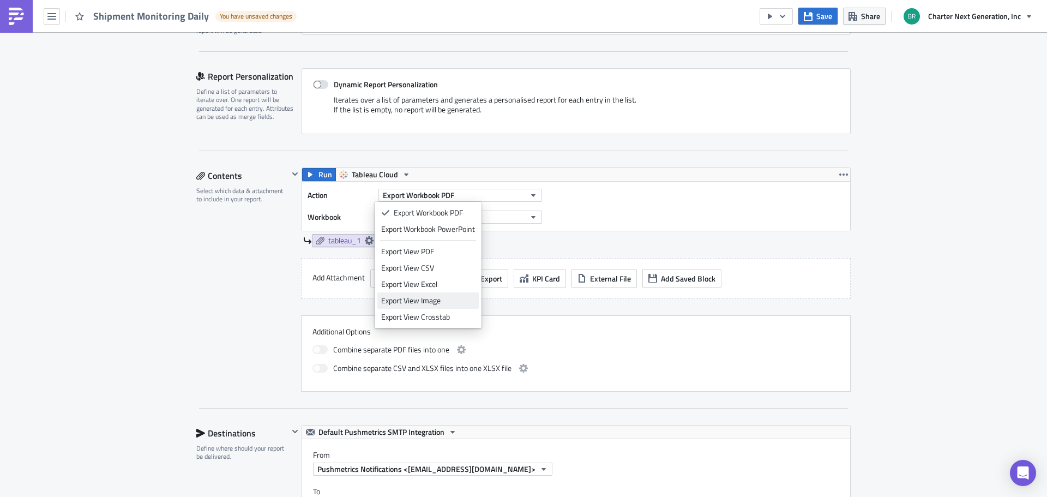
click at [441, 299] on div "Export View Image" at bounding box center [428, 300] width 94 height 11
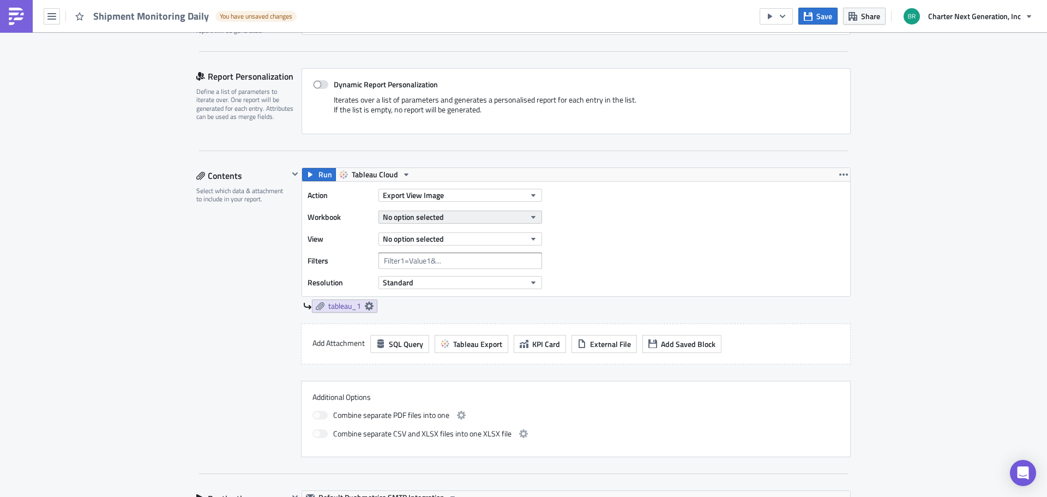
click at [416, 214] on span "No option selected" at bounding box center [413, 216] width 61 height 11
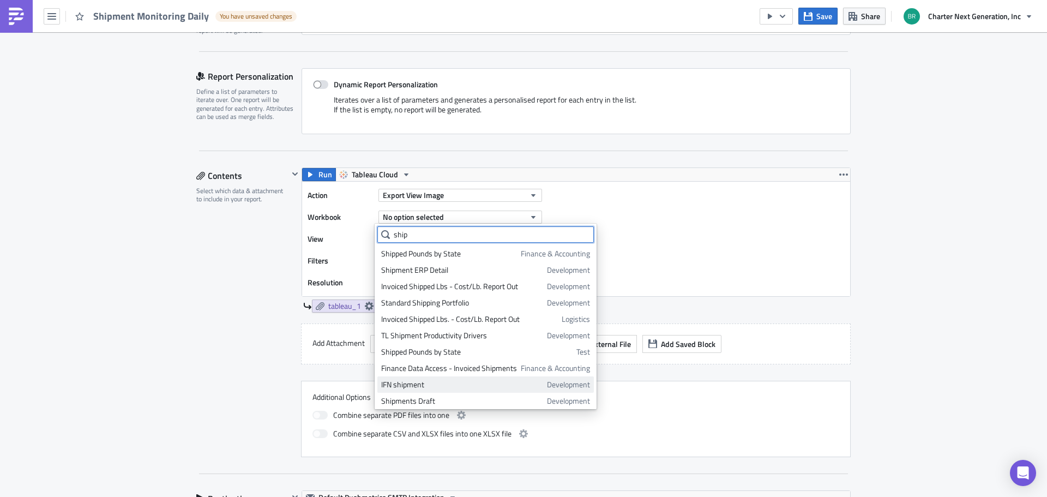
scroll to position [19, 0]
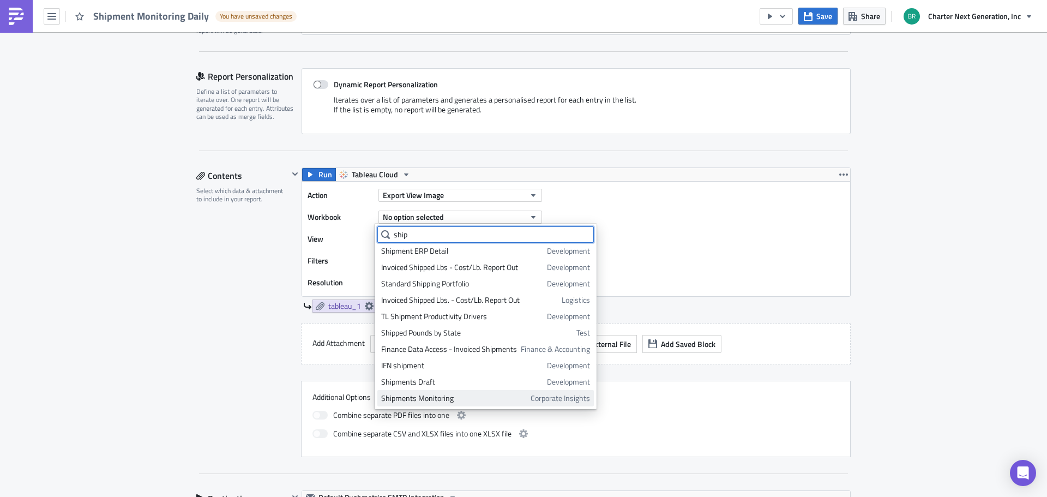
type input "ship"
click at [439, 399] on div "Shipments Monitoring" at bounding box center [454, 398] width 146 height 11
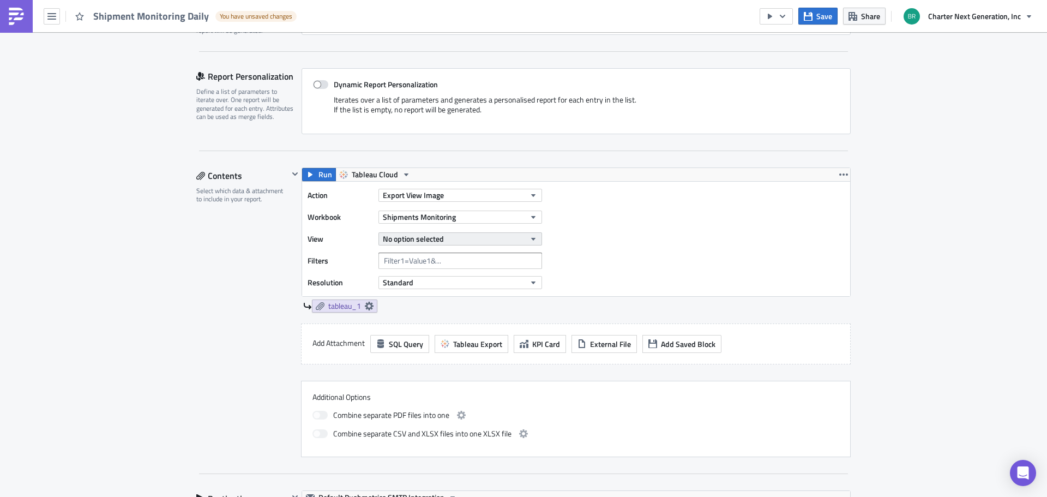
click at [401, 235] on span "No option selected" at bounding box center [413, 238] width 61 height 11
click at [408, 277] on div "Shipment Monitoring" at bounding box center [429, 275] width 97 height 11
